Goal: Transaction & Acquisition: Purchase product/service

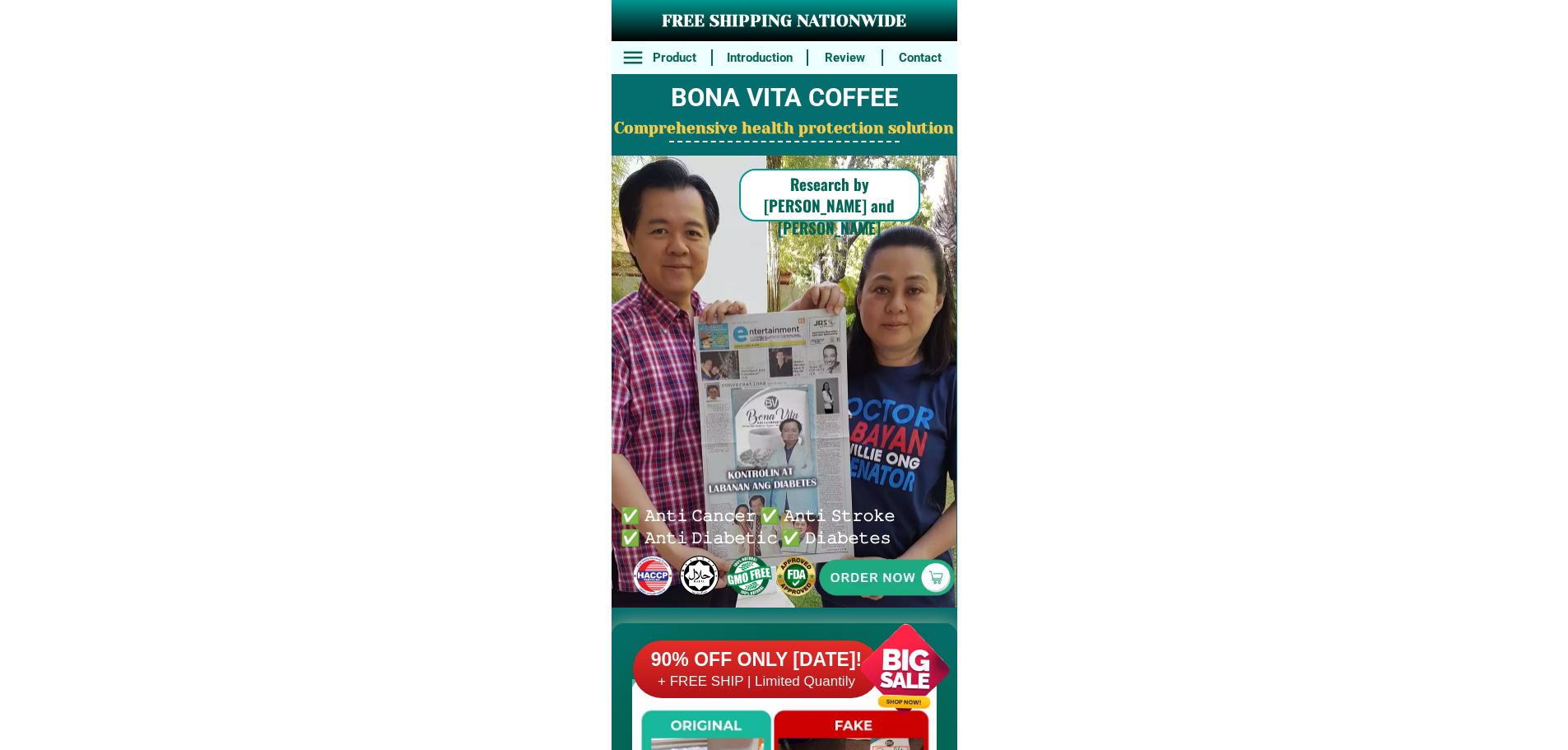
click at [899, 583] on div at bounding box center [886, 576] width 365 height 365
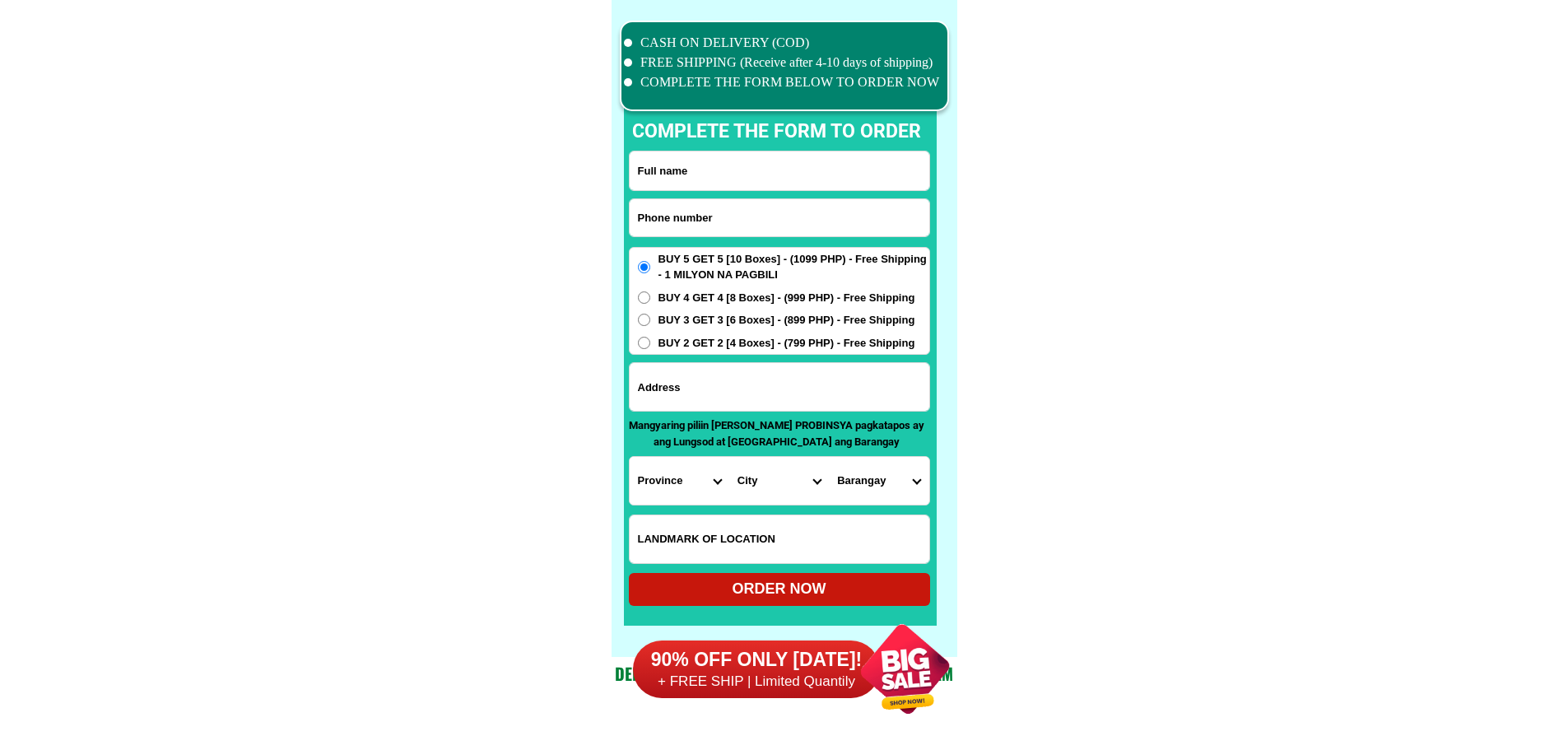
scroll to position [12795, 0]
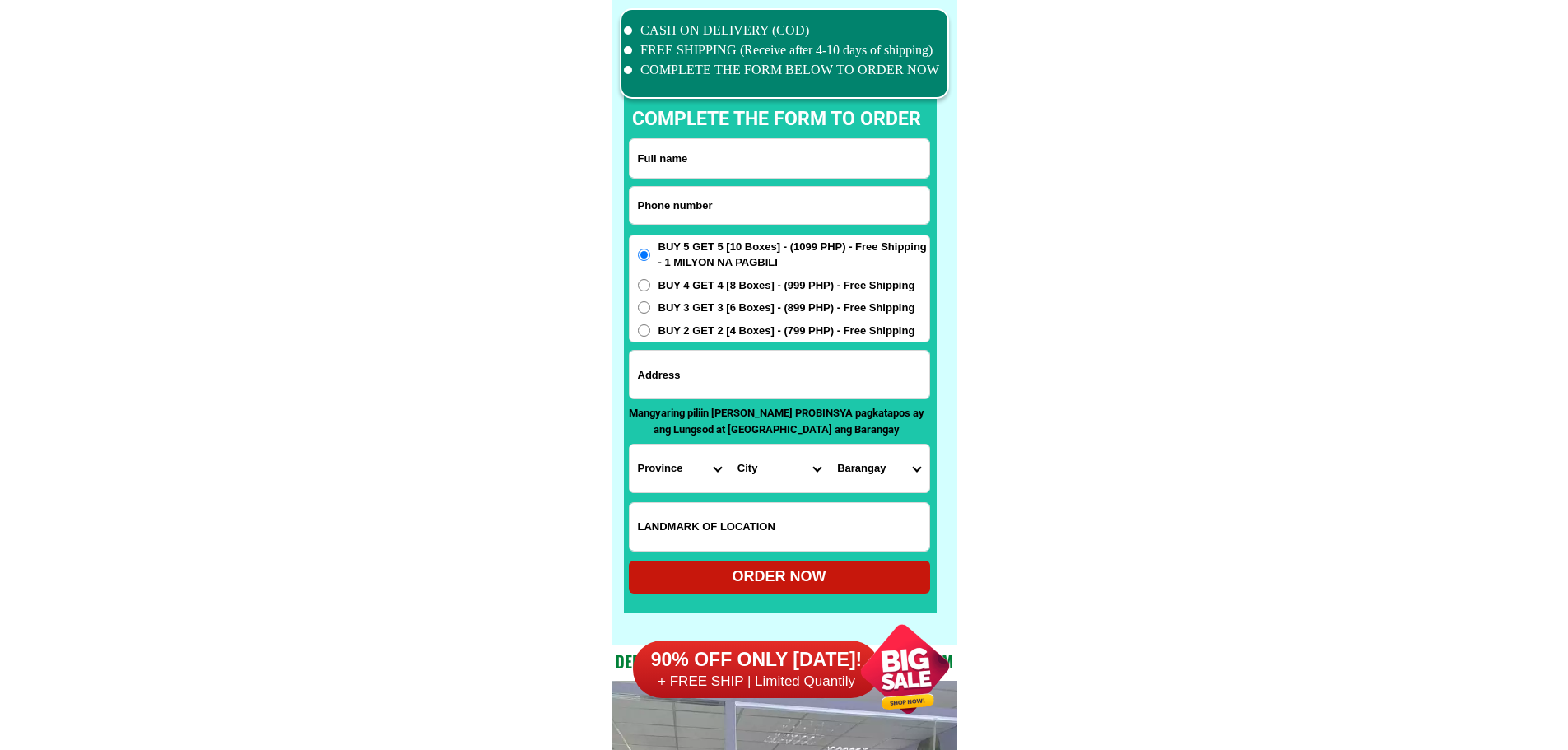
drag, startPoint x: 775, startPoint y: 207, endPoint x: 813, endPoint y: 224, distance: 41.6
click at [775, 207] on input "Input phone_number" at bounding box center [779, 205] width 300 height 37
paste input "09542802591"
type input "09542802591"
click at [774, 158] on input "Input full_name" at bounding box center [779, 159] width 300 height 39
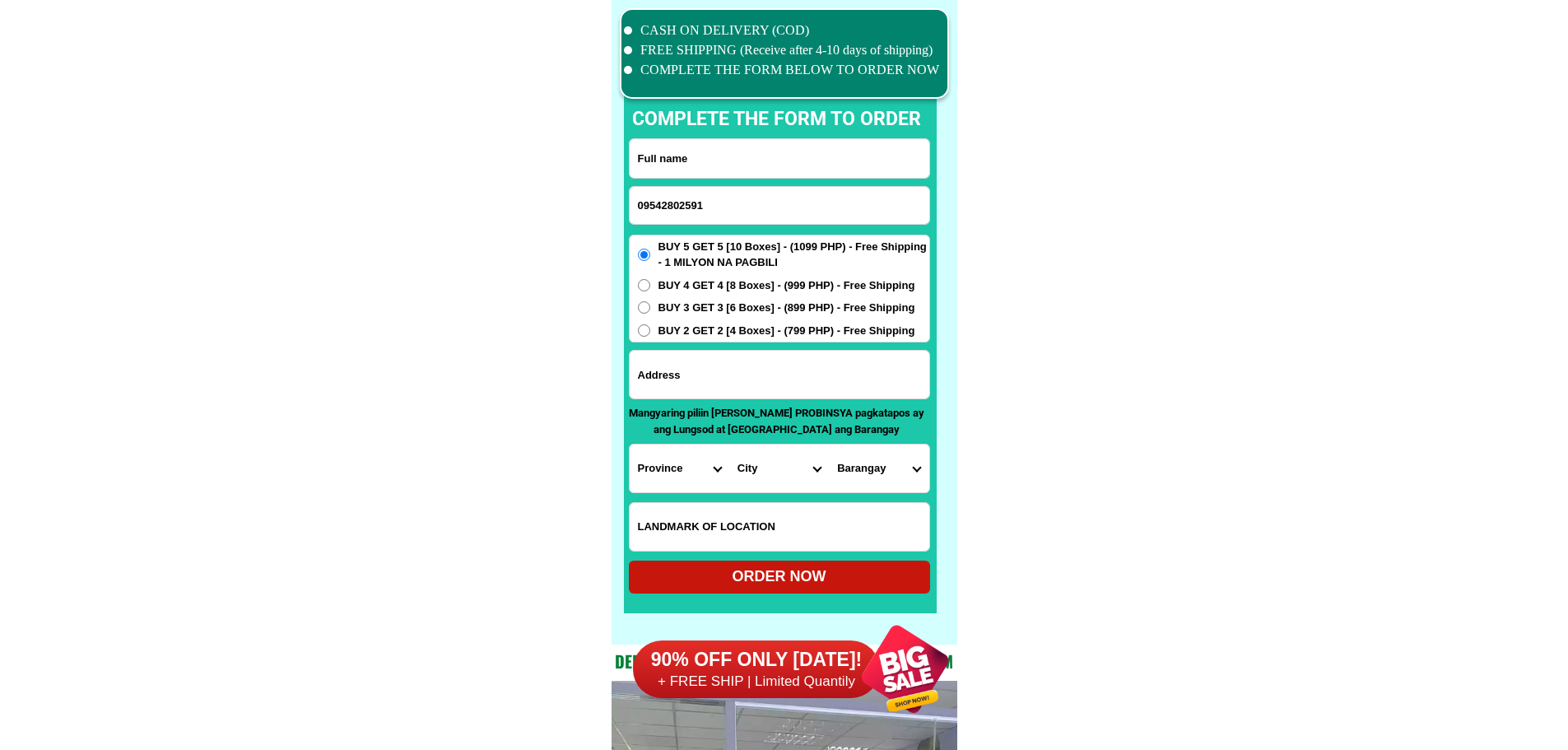
paste input "[PERSON_NAME]"
type input "[PERSON_NAME]"
click at [802, 374] on input "Input address" at bounding box center [779, 374] width 300 height 48
paste input "Sagat sta [PERSON_NAME] ilocos sur [GEOGRAPHIC_DATA]"
type input "Sagat sta [PERSON_NAME] ilocos sur [GEOGRAPHIC_DATA]"
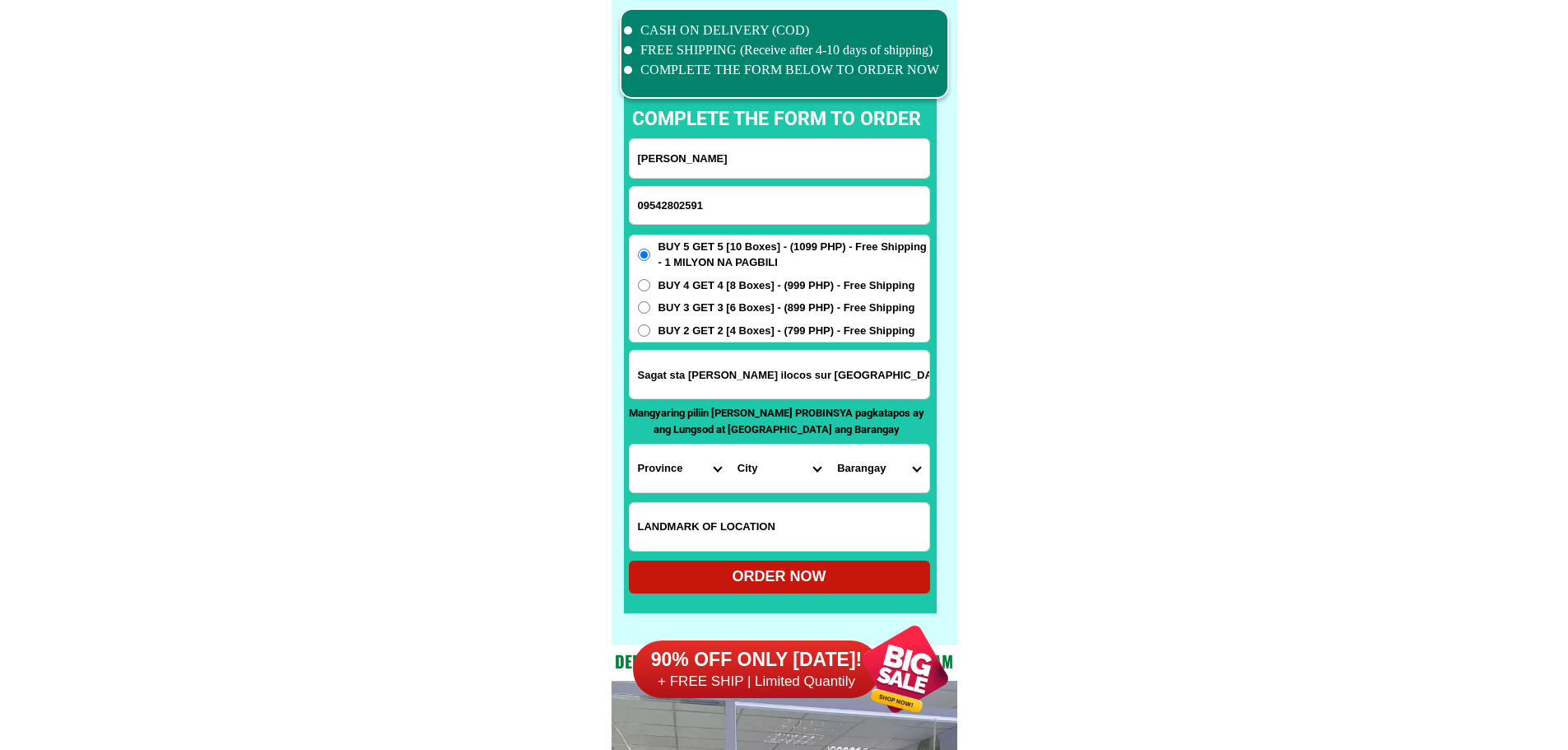
click at [767, 290] on span "BUY 4 GET 4 [8 Boxes] - (999 PHP) - Free Shipping" at bounding box center [786, 285] width 256 height 16
click at [650, 290] on input "BUY 4 GET 4 [8 Boxes] - (999 PHP) - Free Shipping" at bounding box center [644, 285] width 13 height 13
radio input "true"
drag, startPoint x: 1116, startPoint y: 416, endPoint x: 970, endPoint y: 445, distance: 148.9
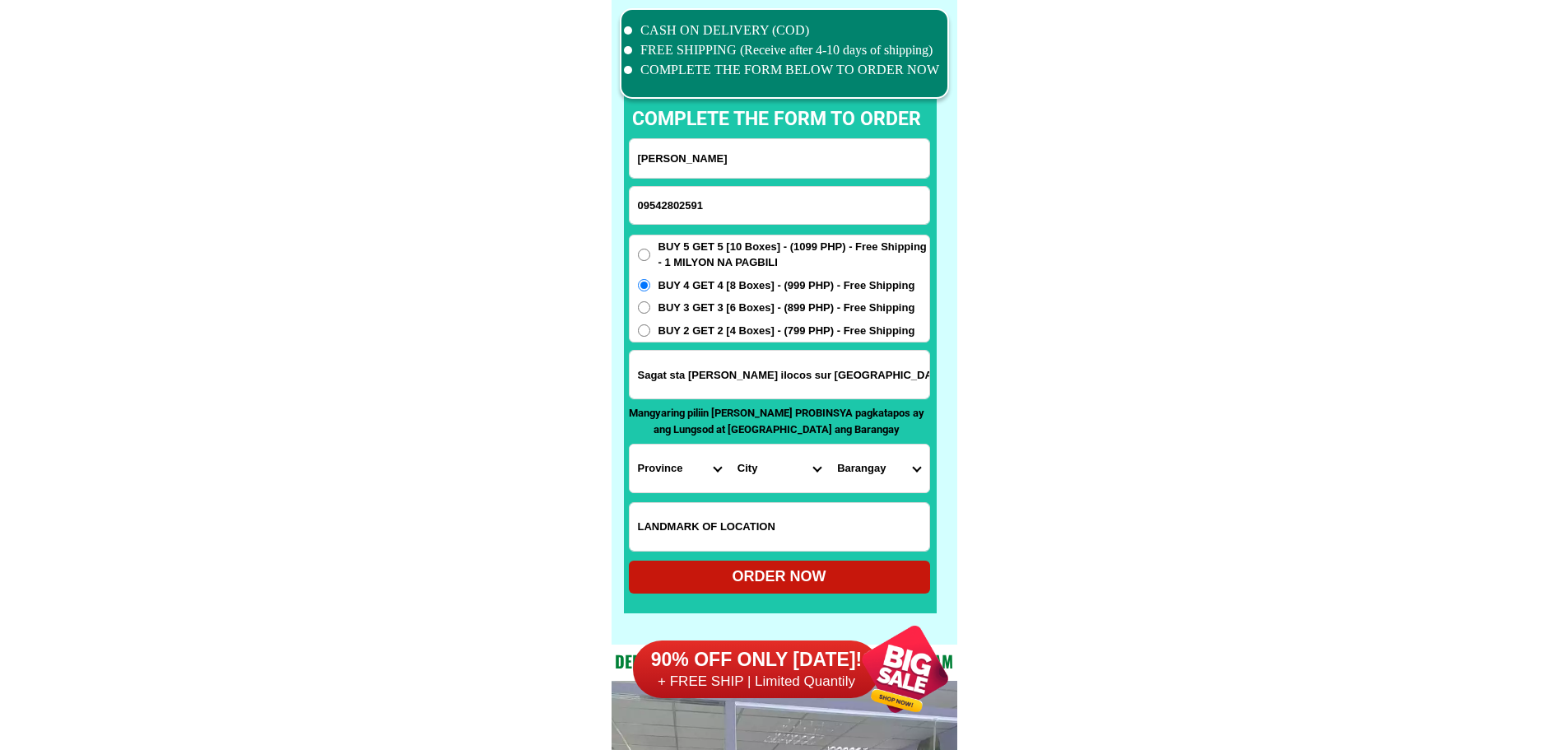
click at [710, 476] on select "Province [GEOGRAPHIC_DATA] [GEOGRAPHIC_DATA] [GEOGRAPHIC_DATA] [GEOGRAPHIC_DATA…" at bounding box center [679, 468] width 100 height 48
select select "63_682"
click at [757, 465] on select "City [GEOGRAPHIC_DATA][PERSON_NAME][GEOGRAPHIC_DATA][GEOGRAPHIC_DATA][GEOGRAPHI…" at bounding box center [779, 468] width 100 height 48
select select "63_6824845"
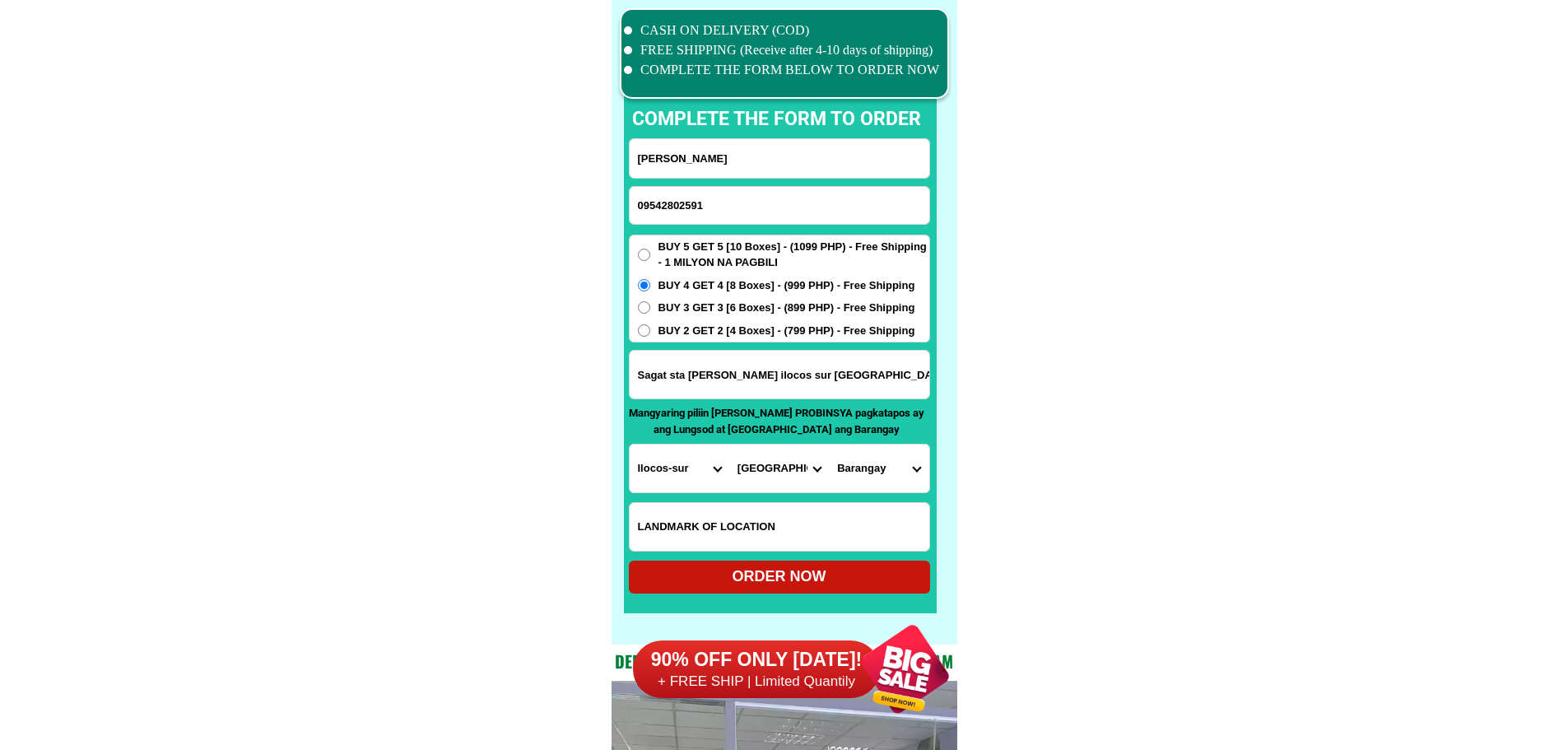
click at [729, 445] on select "City [GEOGRAPHIC_DATA][PERSON_NAME][GEOGRAPHIC_DATA][GEOGRAPHIC_DATA][GEOGRAPHI…" at bounding box center [779, 468] width 100 height 48
click at [871, 464] on select "Barangay Amarao [GEOGRAPHIC_DATA] Bacsayan [GEOGRAPHIC_DATA] [GEOGRAPHIC_DATA] …" at bounding box center [879, 468] width 100 height 48
select select "63_682484580568"
drag, startPoint x: 1168, startPoint y: 515, endPoint x: 1078, endPoint y: 570, distance: 105.5
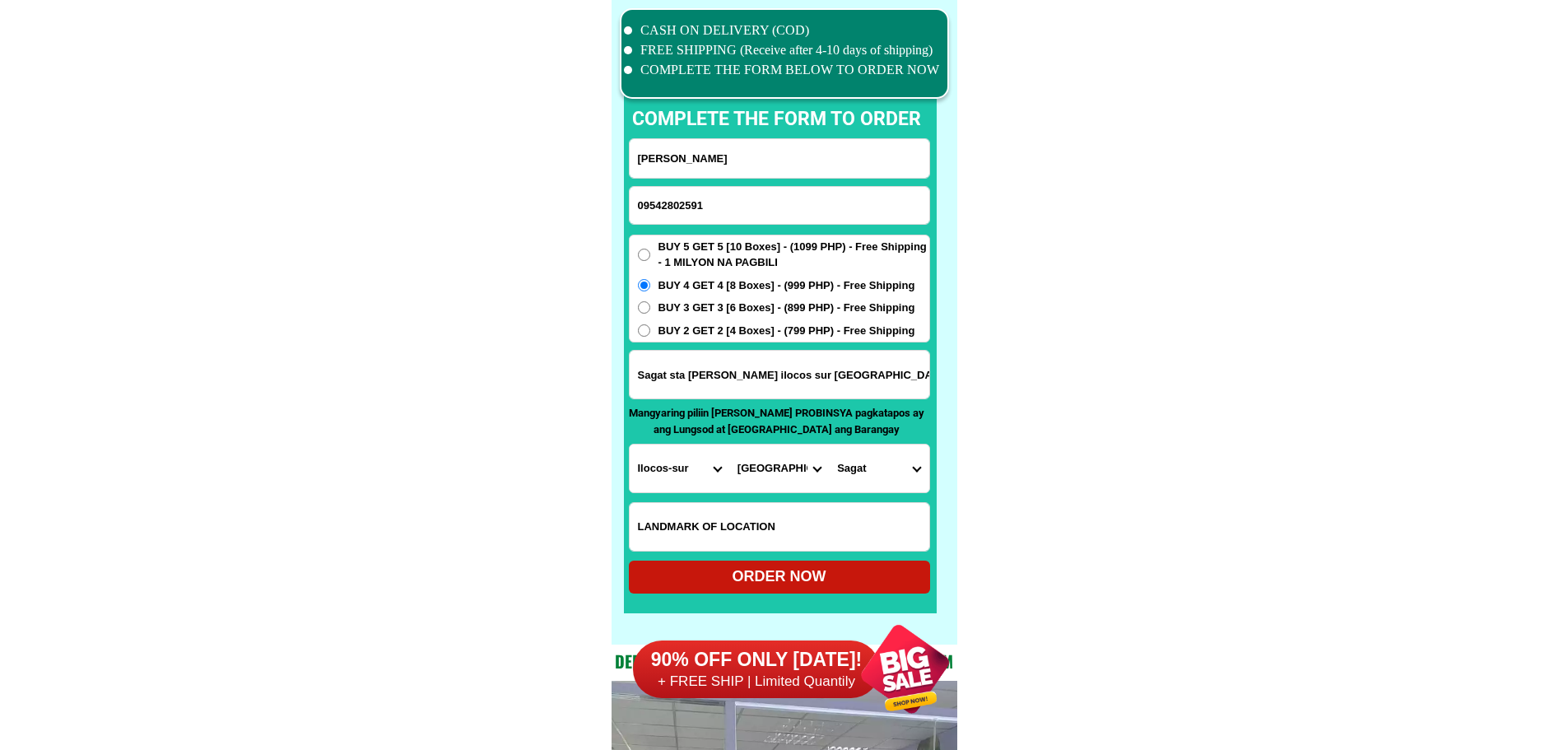
click at [836, 605] on div "90% OFF ONLY [DATE]! + FREE SHIP | Limited Quantily" at bounding box center [802, 668] width 337 height 130
click at [836, 584] on div "ORDER NOW" at bounding box center [779, 576] width 302 height 23
radio input "true"
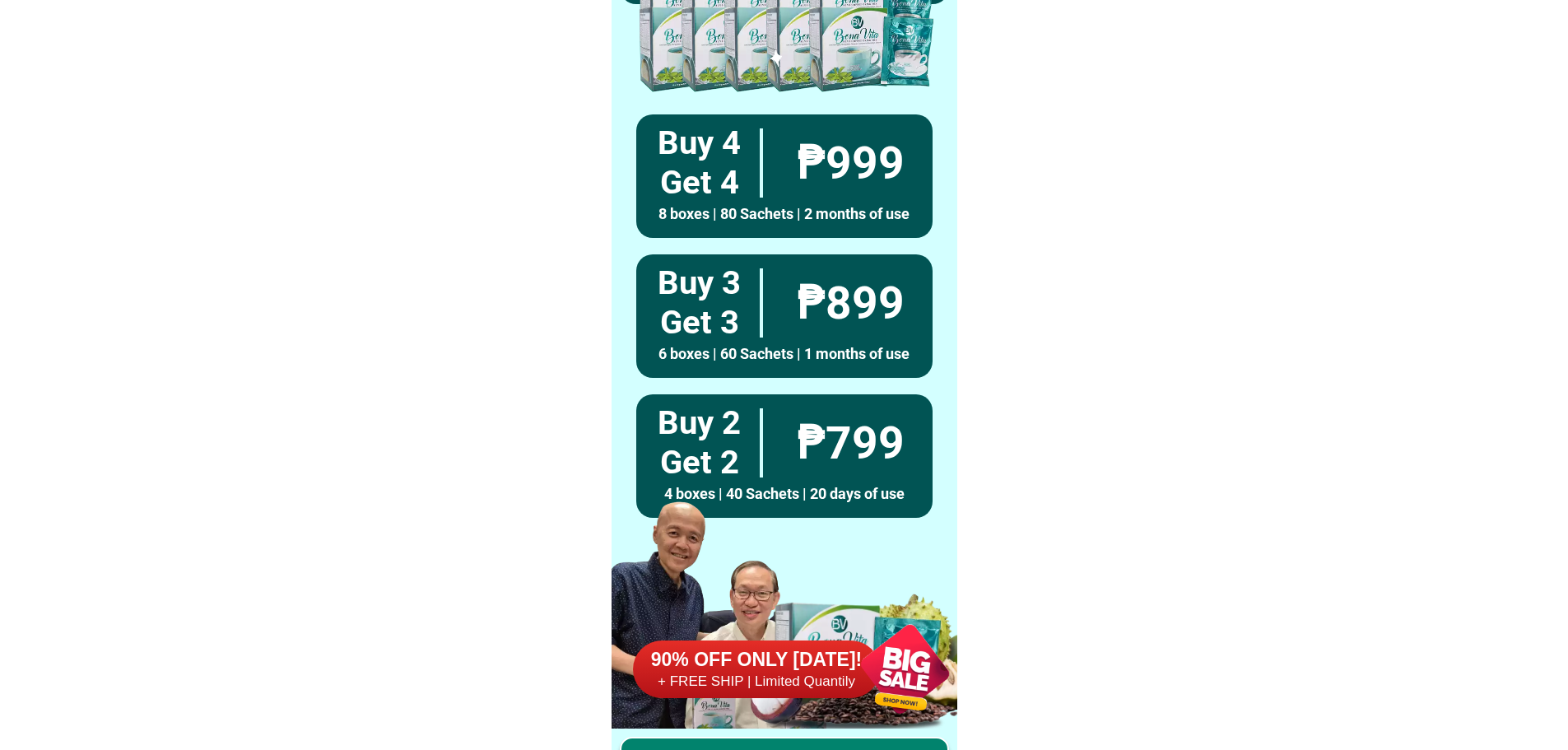
scroll to position [12054, 0]
